Goal: Transaction & Acquisition: Subscribe to service/newsletter

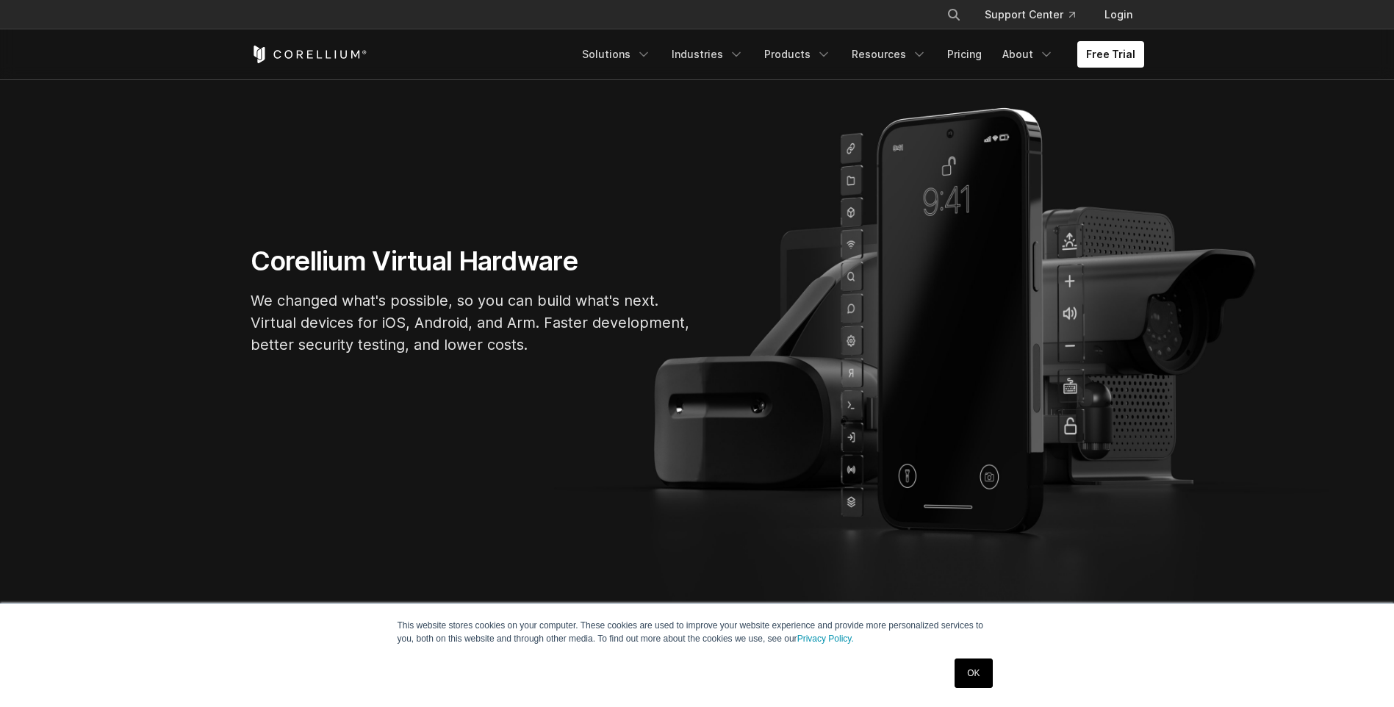
scroll to position [147, 0]
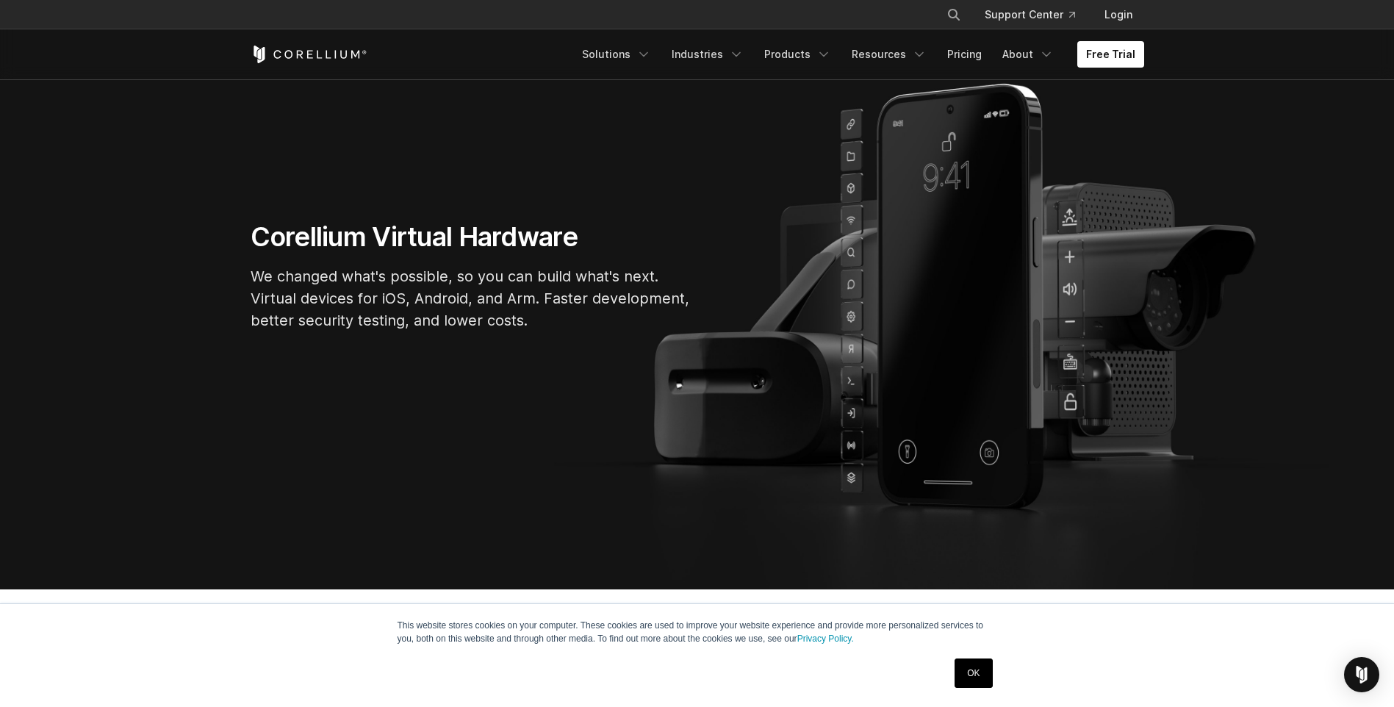
click at [1109, 40] on div "Free Trial Solutions IoT" at bounding box center [698, 54] width 894 height 50
click at [1110, 50] on link "Free Trial" at bounding box center [1111, 54] width 67 height 26
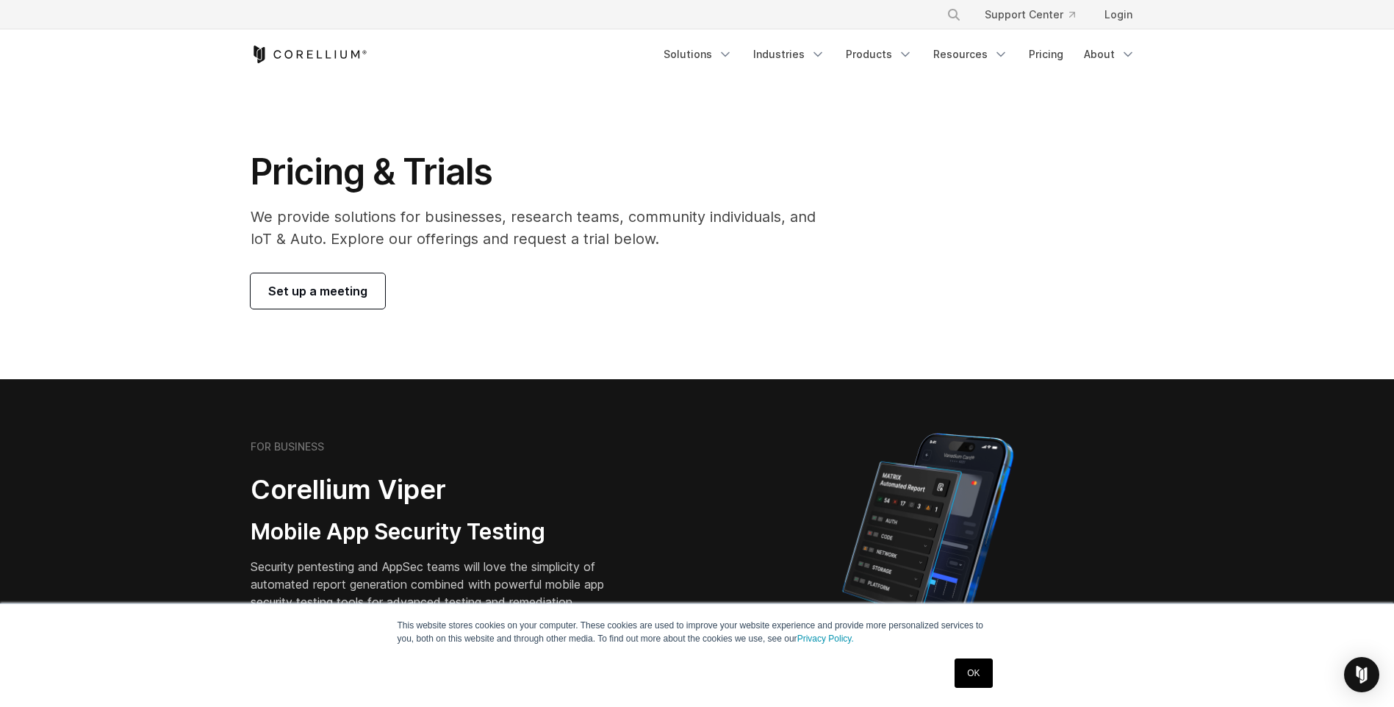
click at [335, 276] on link "Set up a meeting" at bounding box center [318, 290] width 135 height 35
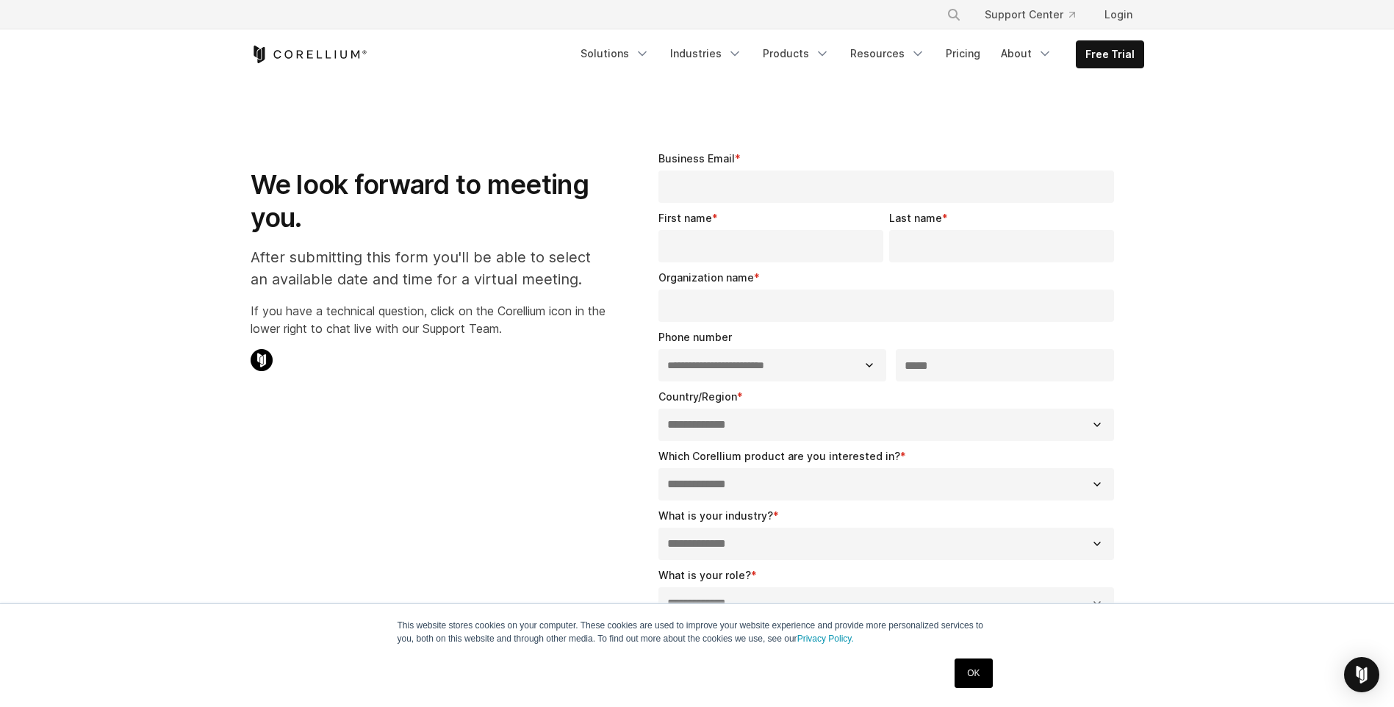
select select "**"
click at [337, 259] on p "After submitting this form you'll be able to select an available date and time …" at bounding box center [428, 268] width 355 height 44
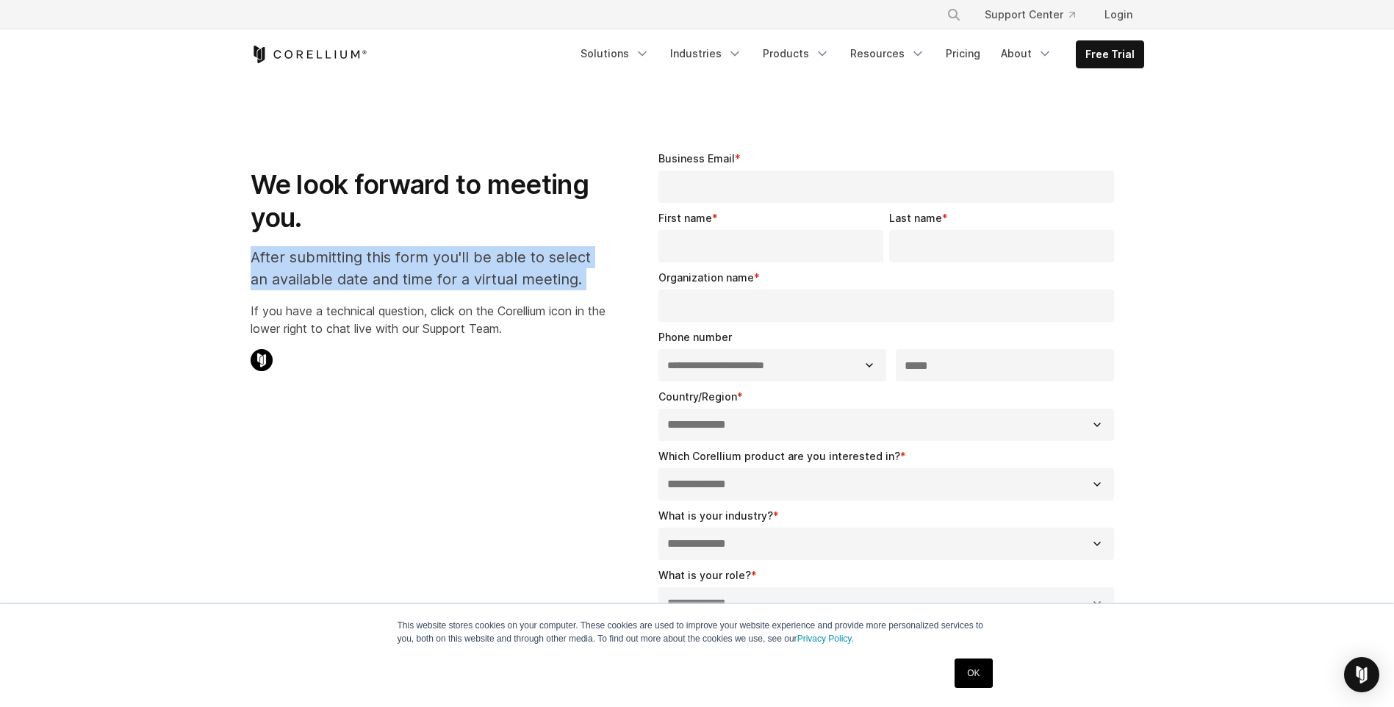
click at [337, 262] on p "After submitting this form you'll be able to select an available date and time …" at bounding box center [428, 268] width 355 height 44
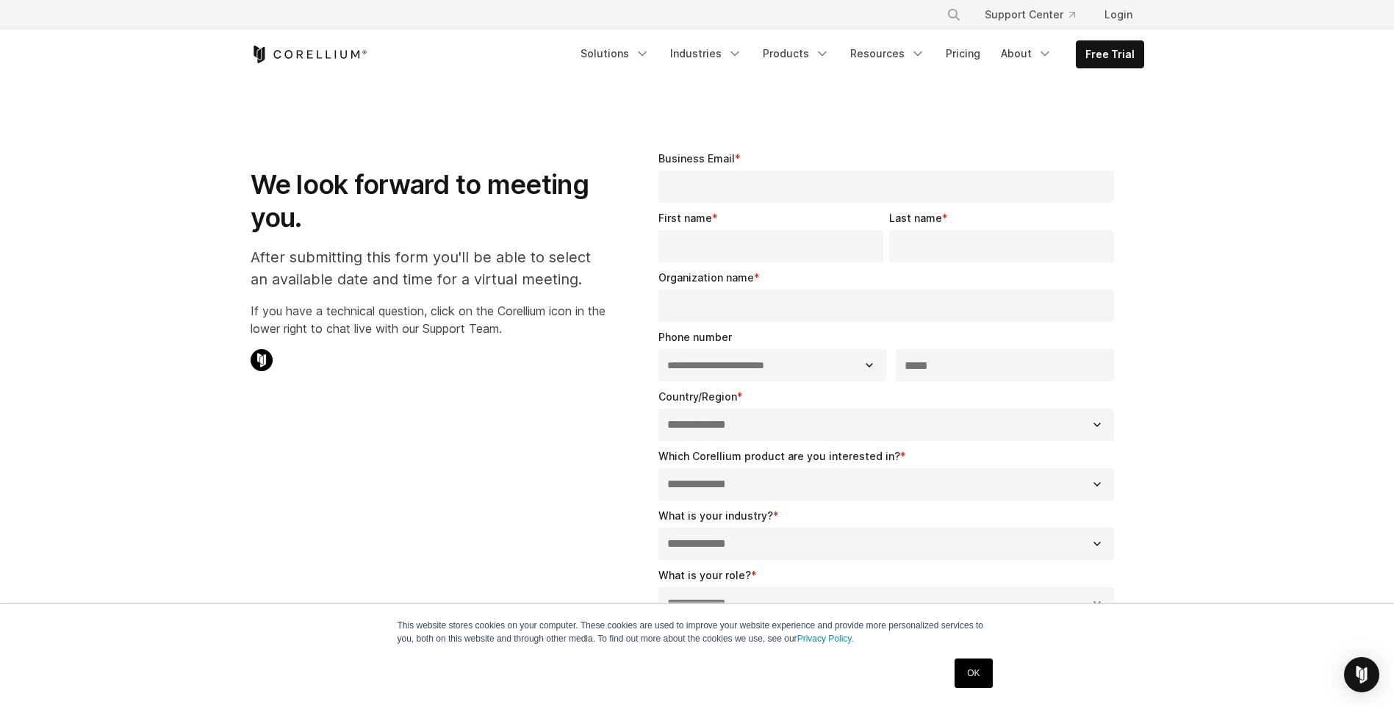
drag, startPoint x: 337, startPoint y: 262, endPoint x: 340, endPoint y: 293, distance: 31.1
click at [340, 293] on div "We look forward to meeting you. After submitting this form you'll be able to se…" at bounding box center [428, 257] width 355 height 237
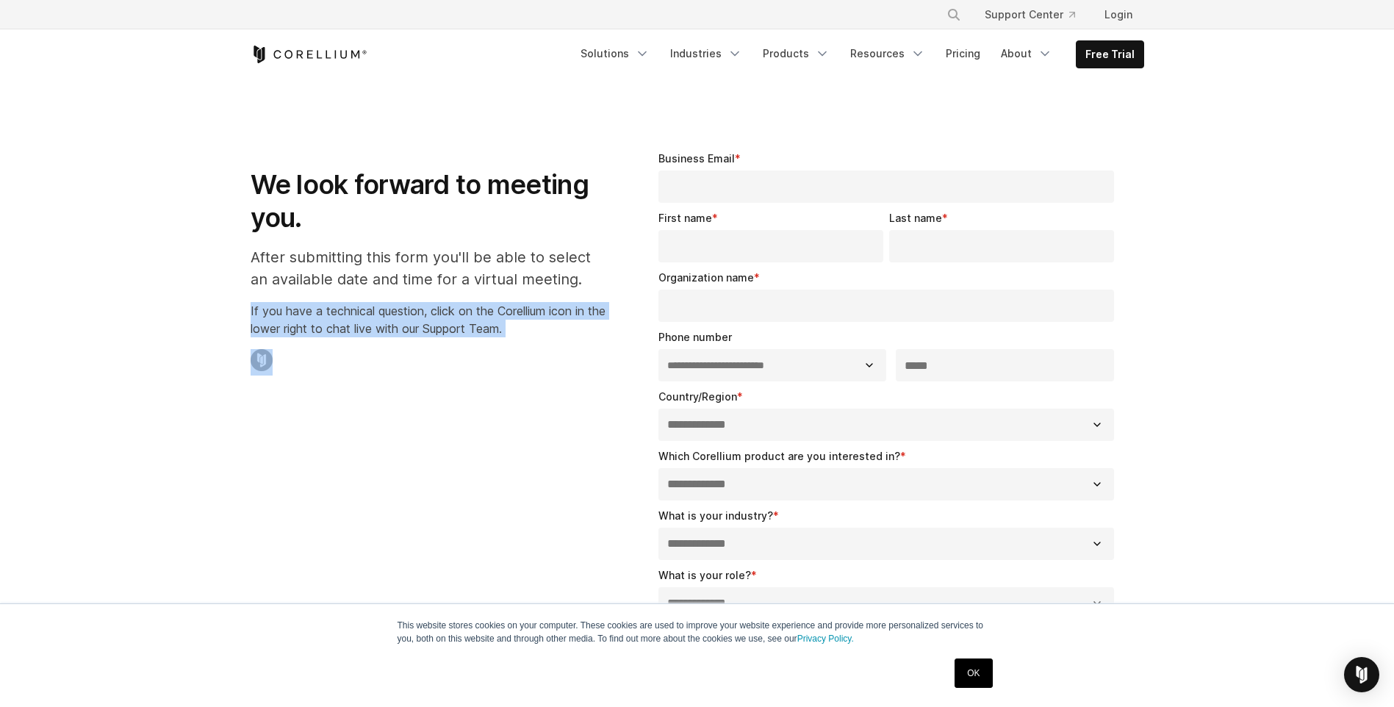
click at [340, 293] on div "We look forward to meeting you. After submitting this form you'll be able to se…" at bounding box center [428, 257] width 355 height 237
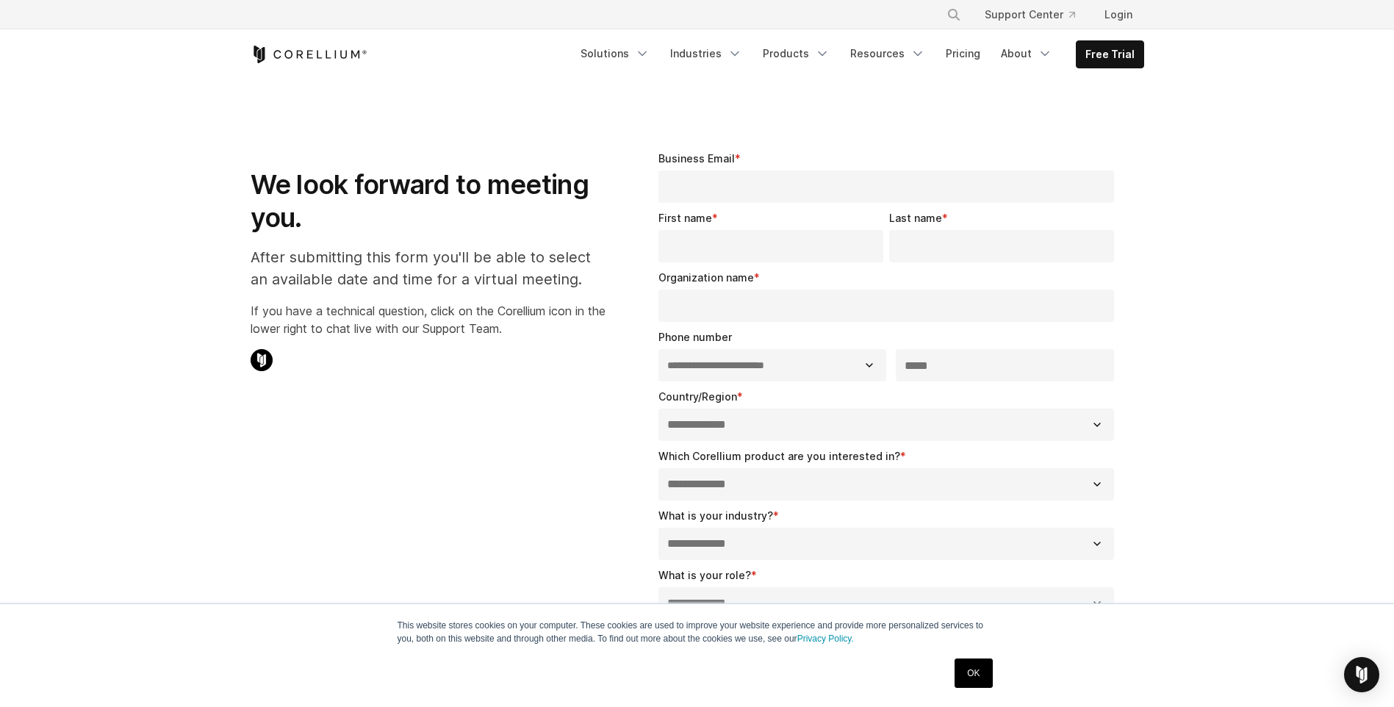
drag, startPoint x: 340, startPoint y: 293, endPoint x: 312, endPoint y: 284, distance: 29.3
click at [312, 284] on p "After submitting this form you'll be able to select an available date and time …" at bounding box center [428, 268] width 355 height 44
click at [321, 323] on p "If you have a technical question, click on the Corellium icon in the lower righ…" at bounding box center [428, 319] width 355 height 35
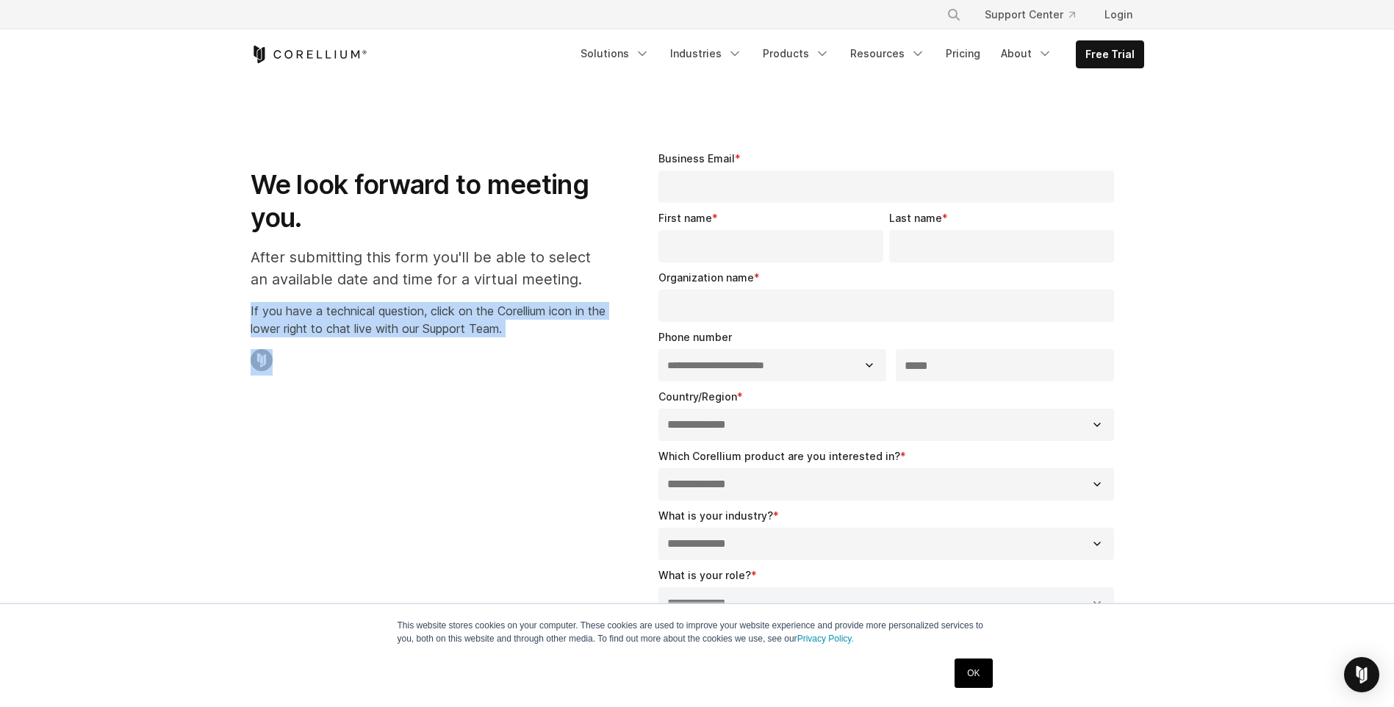
click at [321, 323] on p "If you have a technical question, click on the Corellium icon in the lower righ…" at bounding box center [428, 319] width 355 height 35
drag, startPoint x: 321, startPoint y: 323, endPoint x: 388, endPoint y: 337, distance: 68.5
click at [388, 337] on div "We look forward to meeting you. After submitting this form you'll be able to se…" at bounding box center [428, 257] width 355 height 237
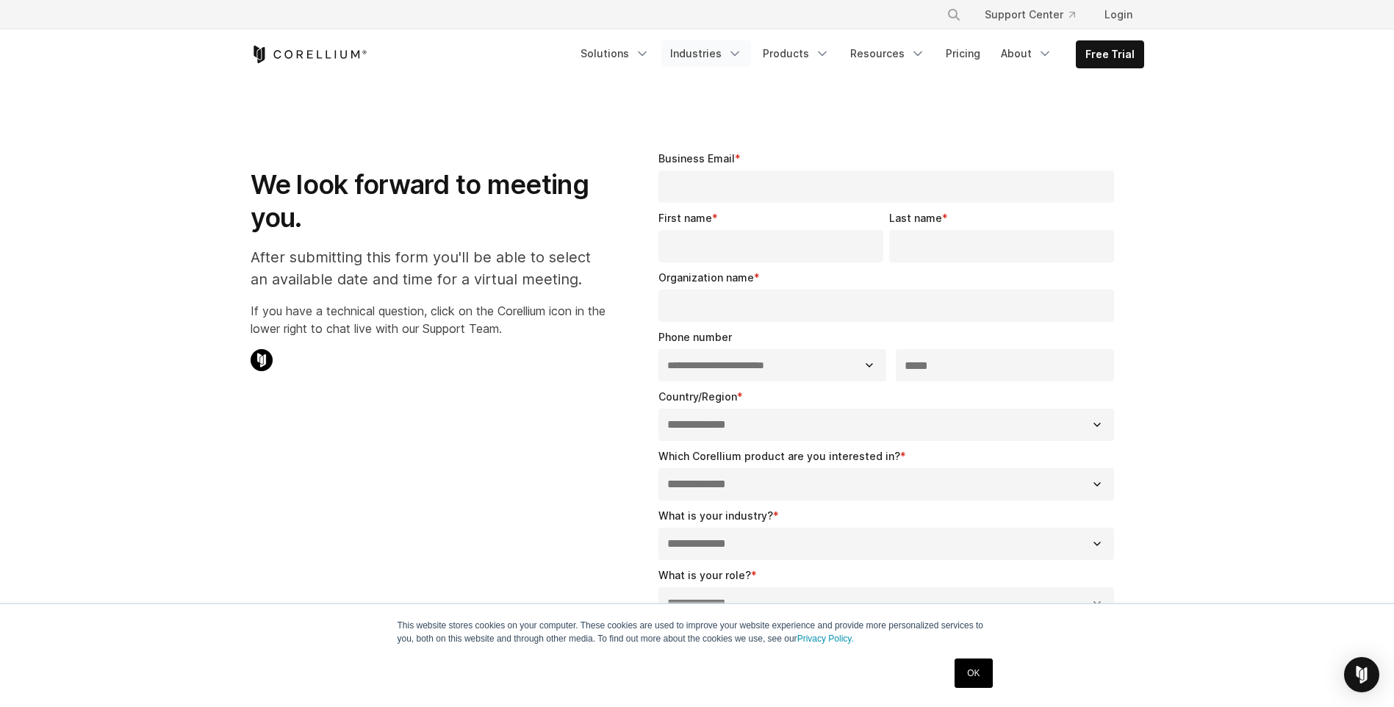
click at [712, 55] on link "Industries" at bounding box center [707, 53] width 90 height 26
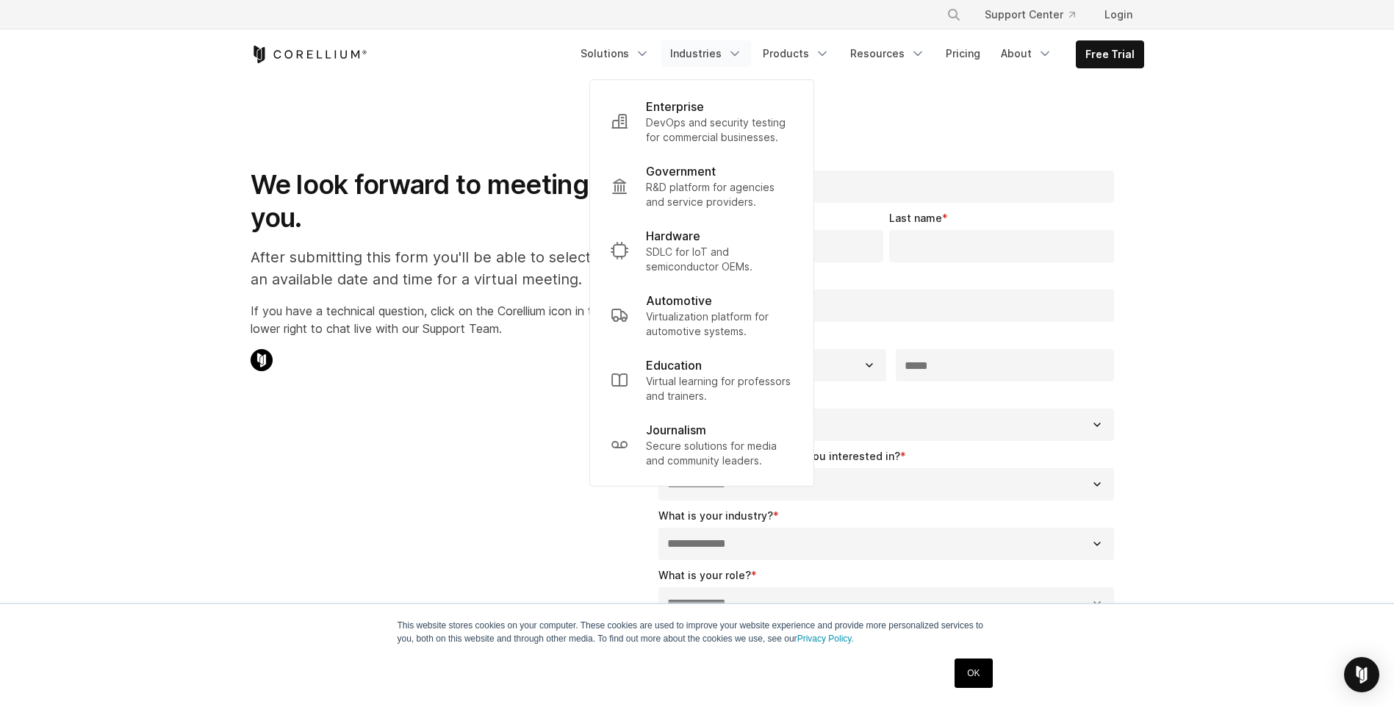
click at [531, 439] on div "**********" at bounding box center [697, 512] width 923 height 770
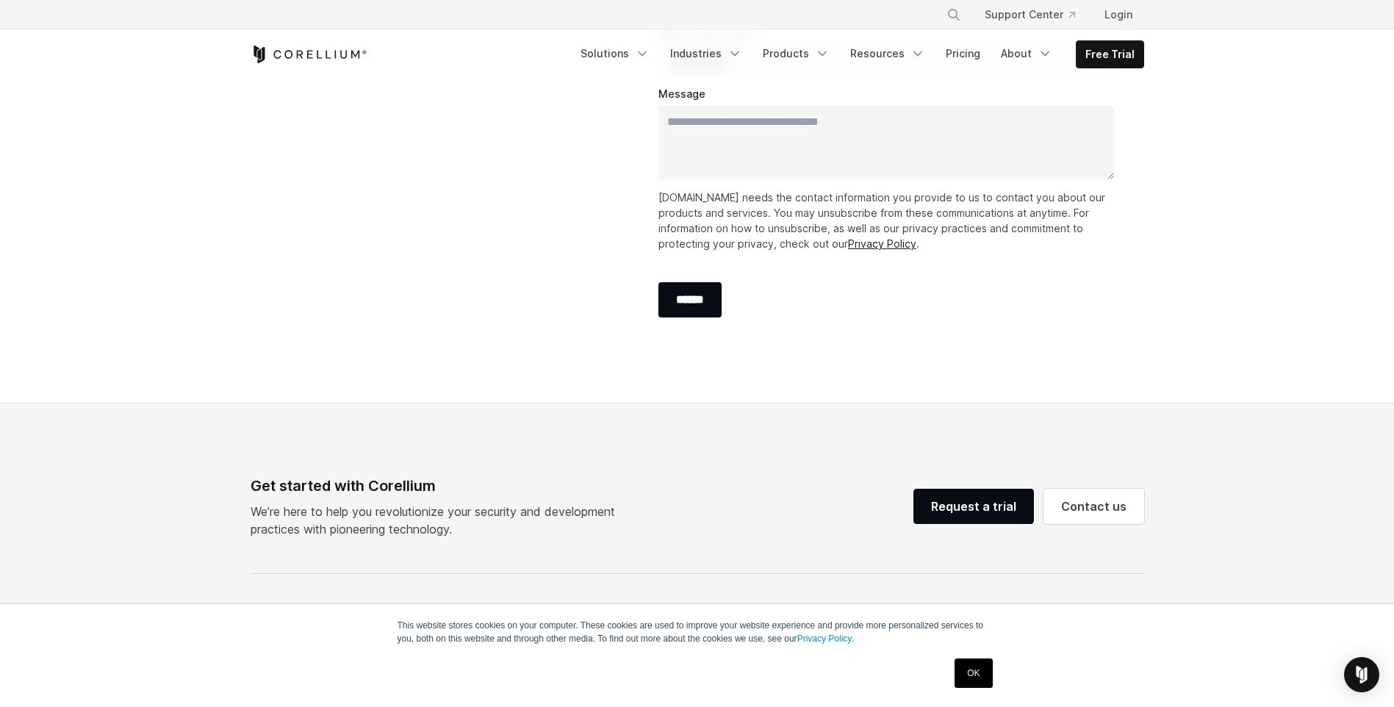
scroll to position [588, 0]
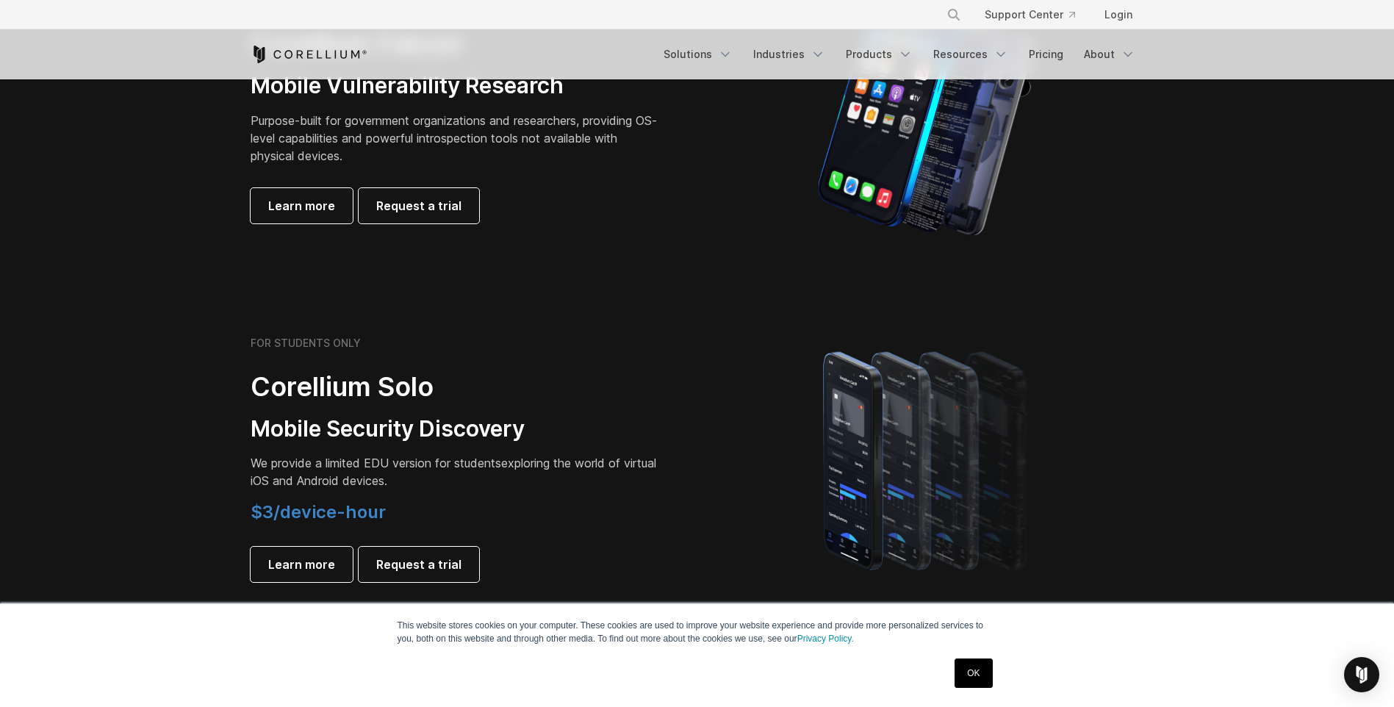
scroll to position [809, 0]
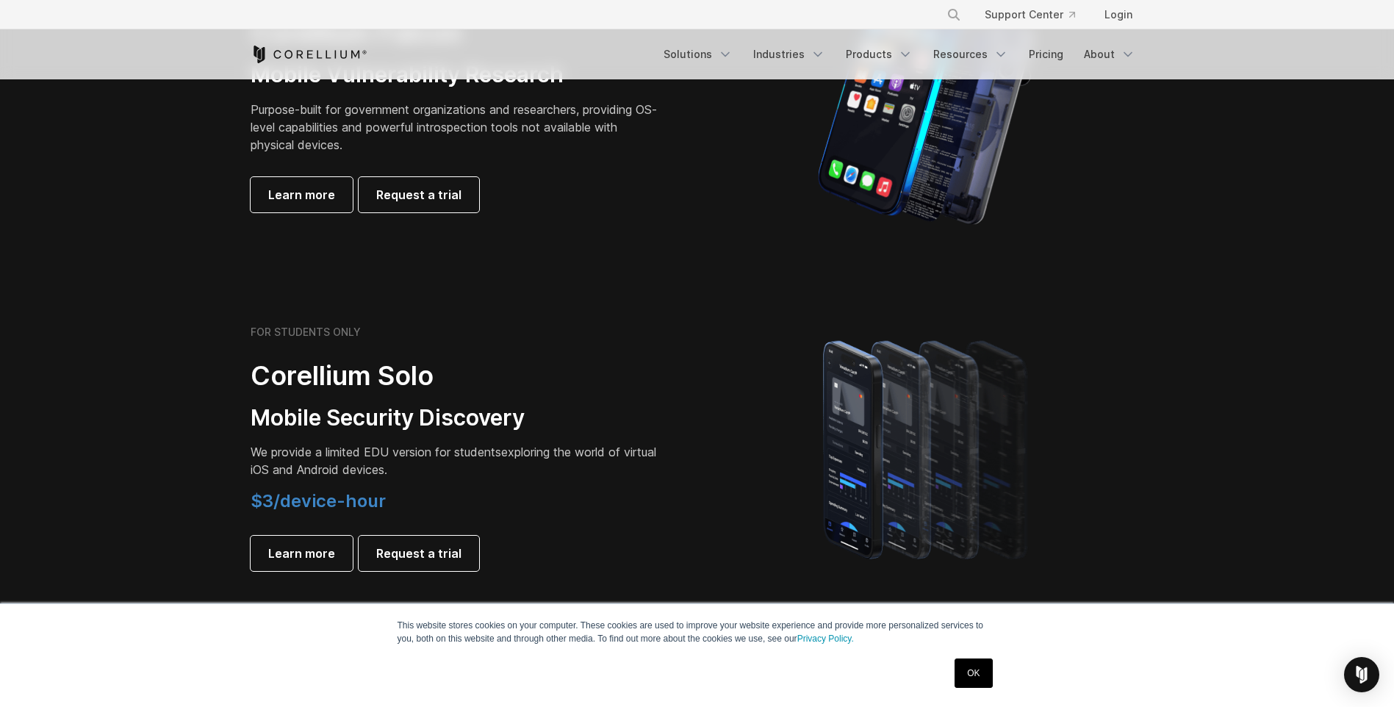
click at [336, 376] on h2 "Corellium Solo" at bounding box center [457, 375] width 412 height 33
drag, startPoint x: 336, startPoint y: 376, endPoint x: 336, endPoint y: 416, distance: 40.4
click at [336, 416] on h3 "Mobile Security Discovery" at bounding box center [457, 418] width 412 height 28
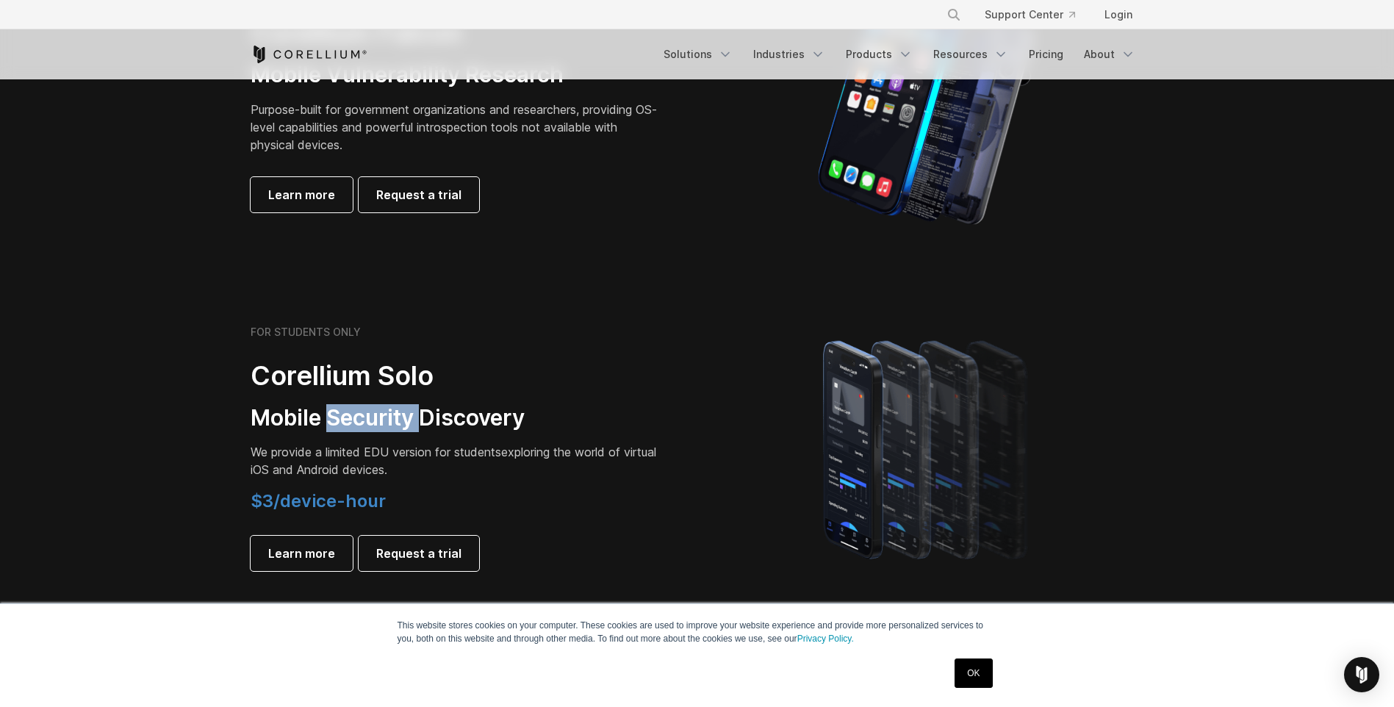
click at [336, 416] on h3 "Mobile Security Discovery" at bounding box center [457, 418] width 412 height 28
drag, startPoint x: 336, startPoint y: 416, endPoint x: 305, endPoint y: 426, distance: 32.5
click at [305, 426] on h3 "Mobile Security Discovery" at bounding box center [457, 418] width 412 height 28
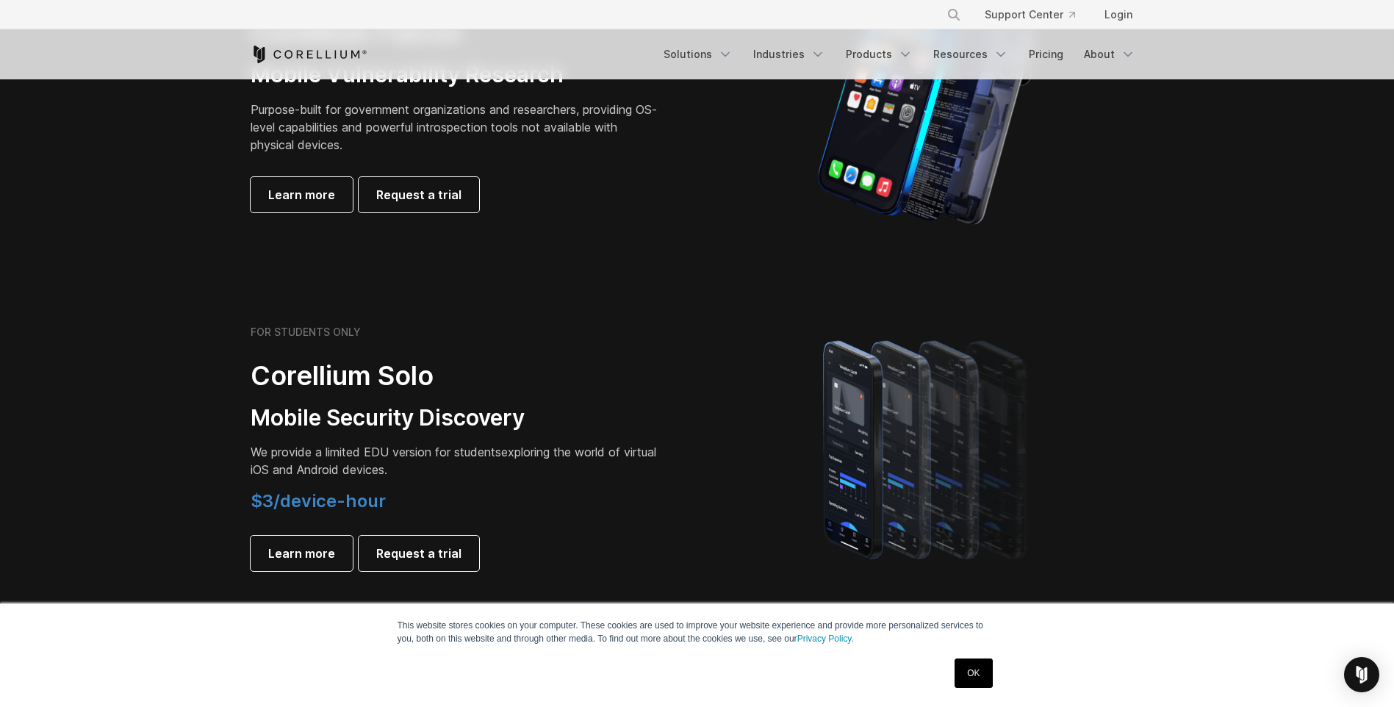
click at [459, 496] on h4 "$3/device-hour" at bounding box center [457, 501] width 412 height 22
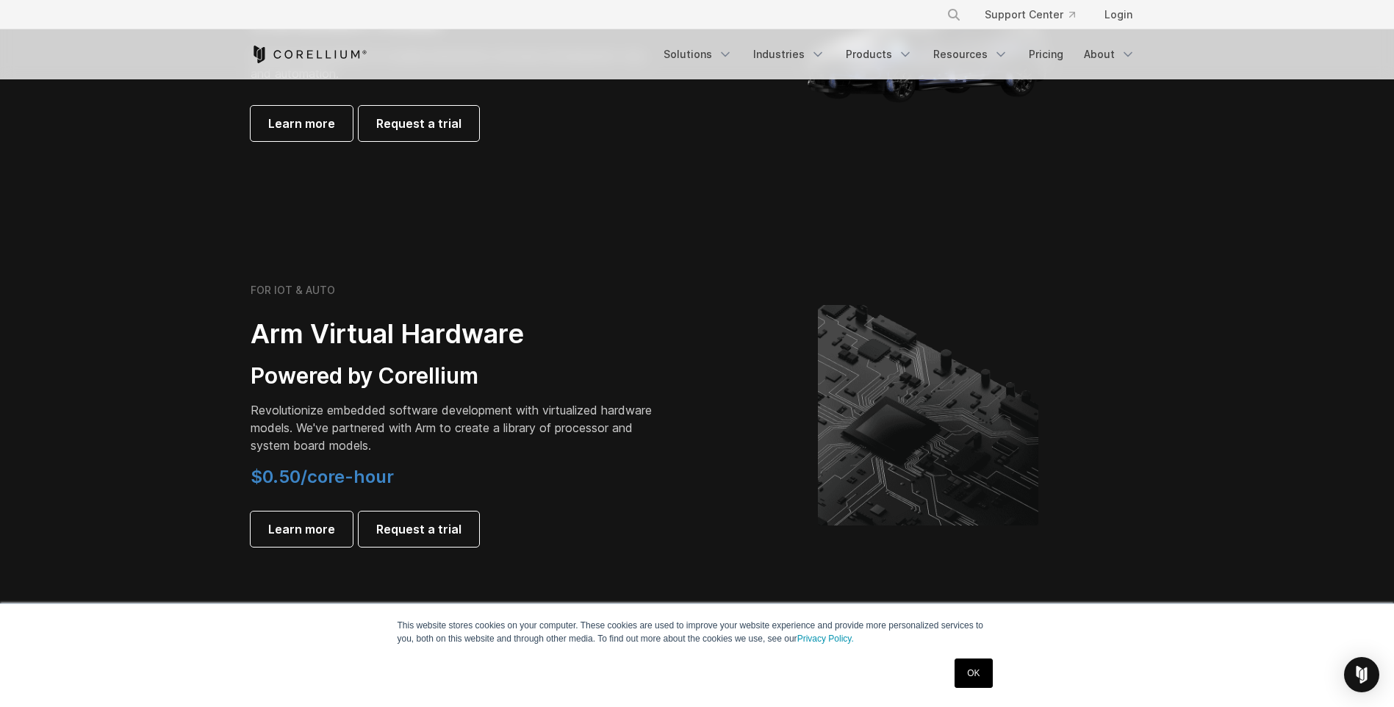
scroll to position [1617, 0]
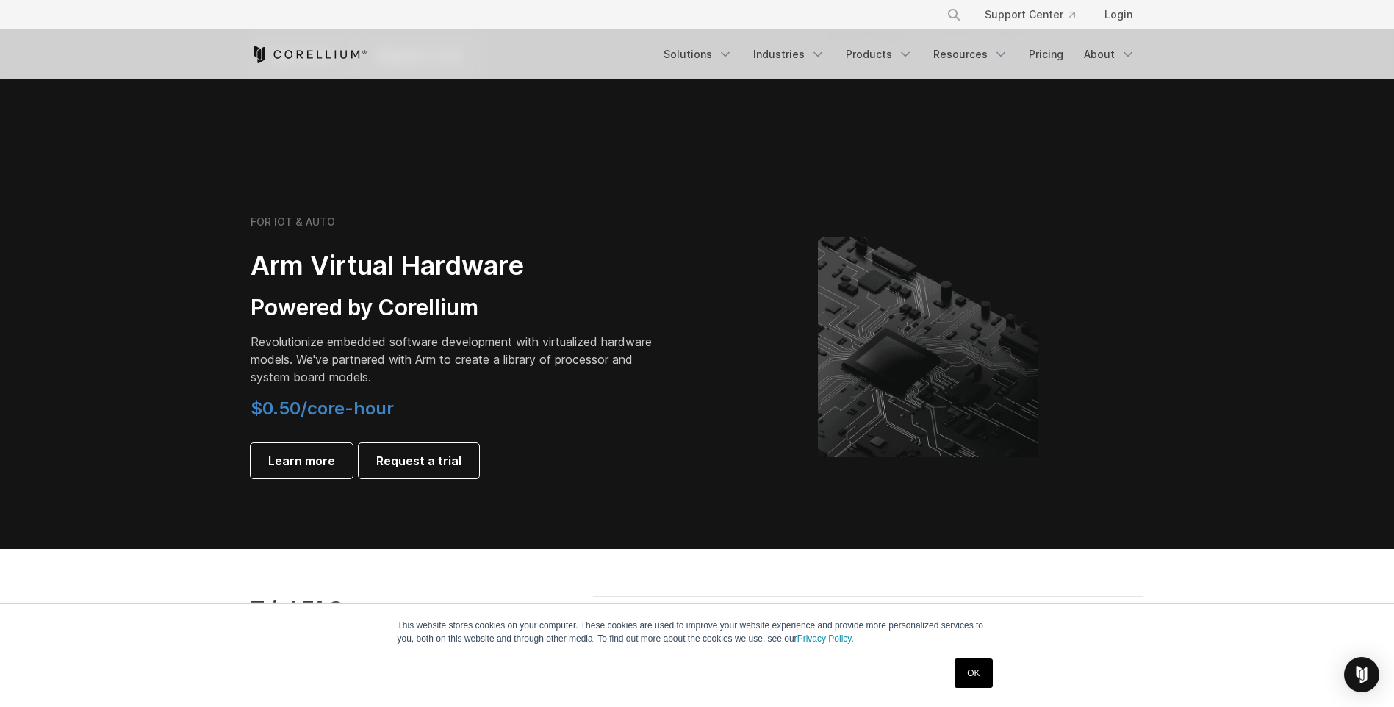
click at [338, 277] on h2 "Arm Virtual Hardware" at bounding box center [457, 265] width 412 height 33
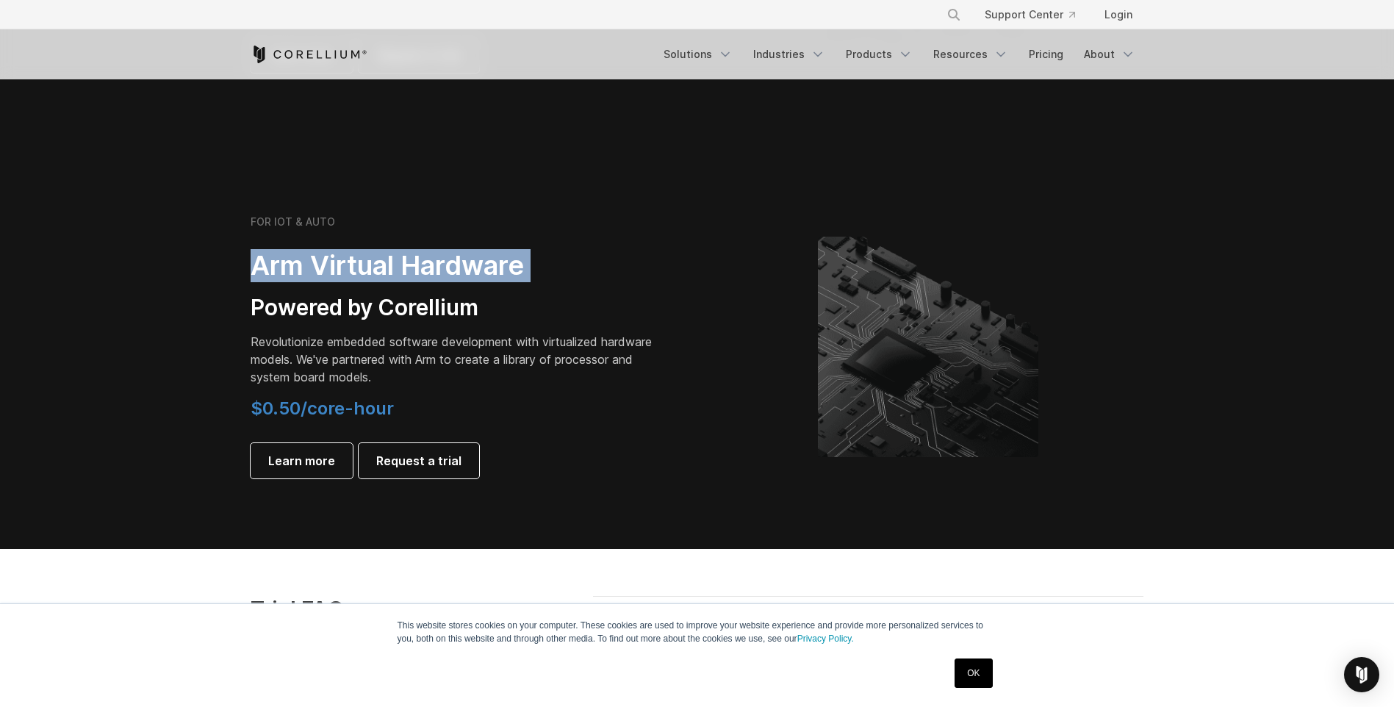
click at [338, 277] on h2 "Arm Virtual Hardware" at bounding box center [457, 265] width 412 height 33
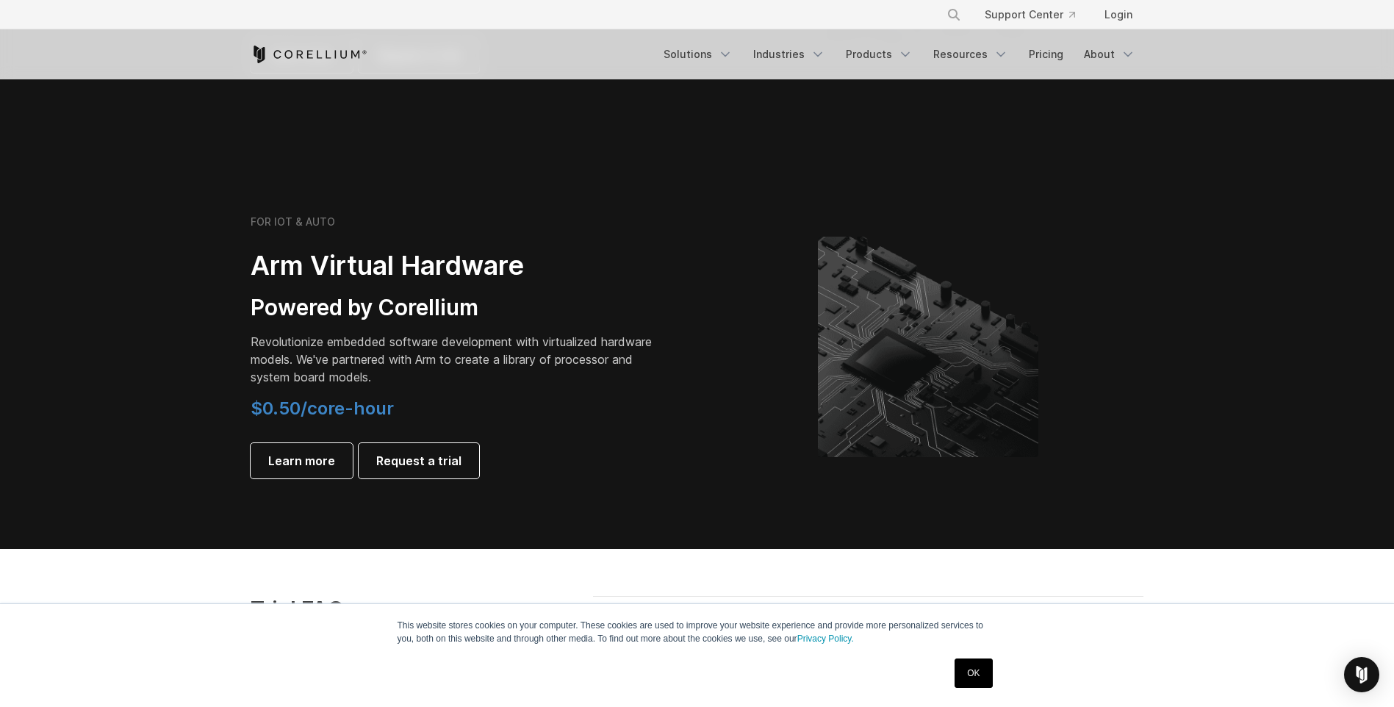
drag, startPoint x: 338, startPoint y: 277, endPoint x: 328, endPoint y: 310, distance: 34.6
